Goal: Transaction & Acquisition: Obtain resource

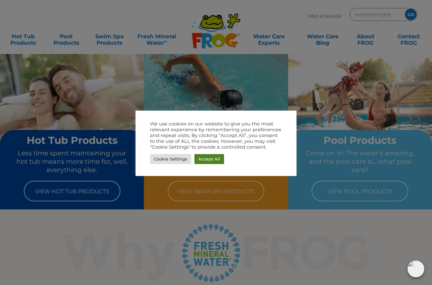
click at [208, 160] on link "Accept All" at bounding box center [209, 159] width 30 height 10
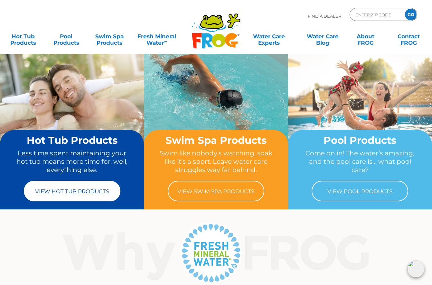
click at [68, 197] on link "View Hot Tub Products" at bounding box center [72, 191] width 97 height 21
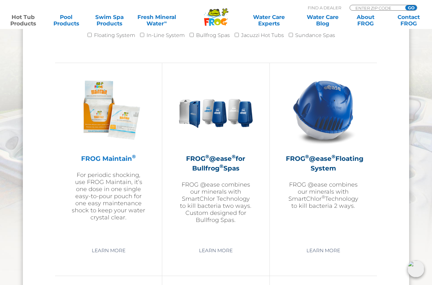
scroll to position [691, 0]
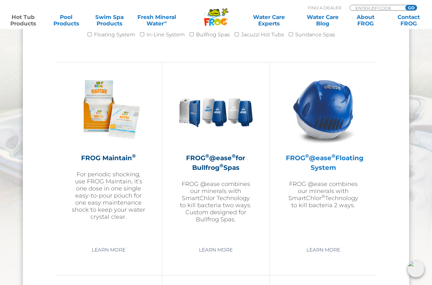
click at [332, 112] on img at bounding box center [323, 109] width 75 height 75
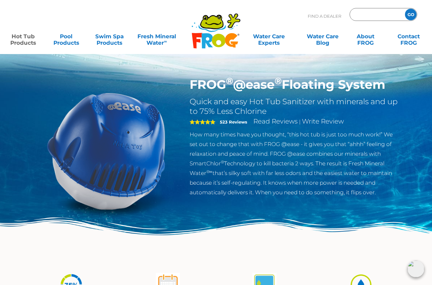
click at [371, 13] on input "Zip Code Form" at bounding box center [376, 14] width 43 height 9
type input "95616"
click at [411, 14] on input "GO" at bounding box center [411, 15] width 12 height 12
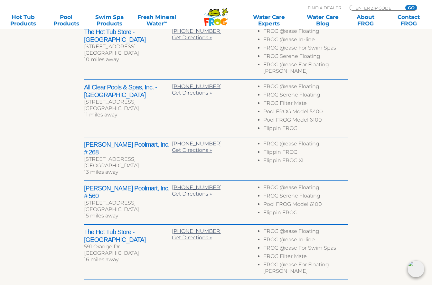
scroll to position [282, 0]
